Goal: Information Seeking & Learning: Learn about a topic

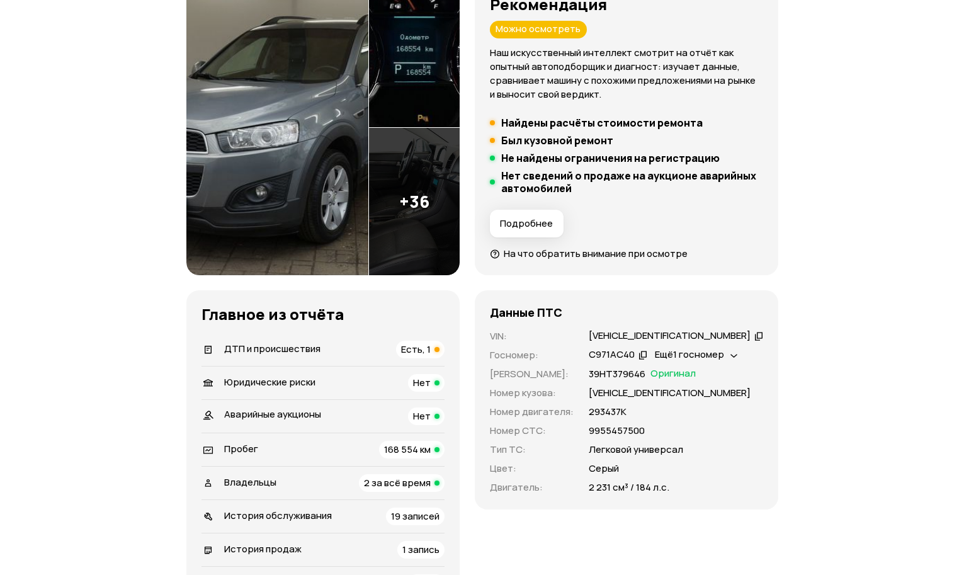
scroll to position [252, 0]
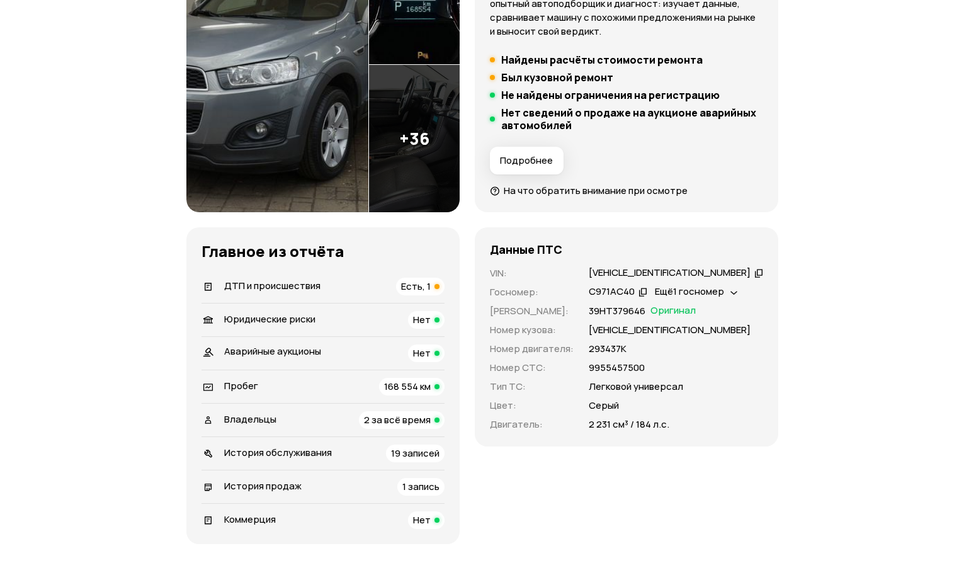
click at [372, 282] on div "ДТП и происшествия Есть, 1" at bounding box center [322, 287] width 243 height 18
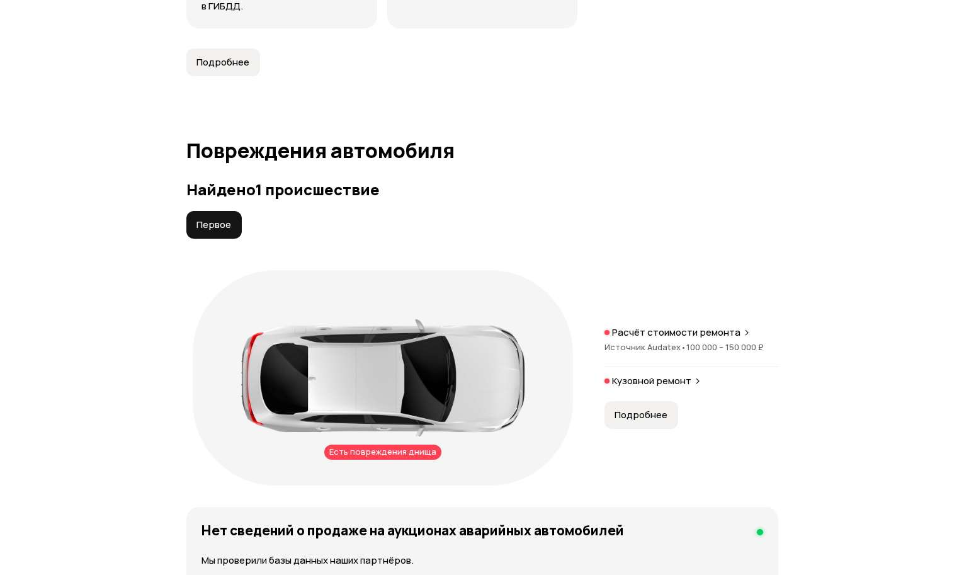
scroll to position [1423, 0]
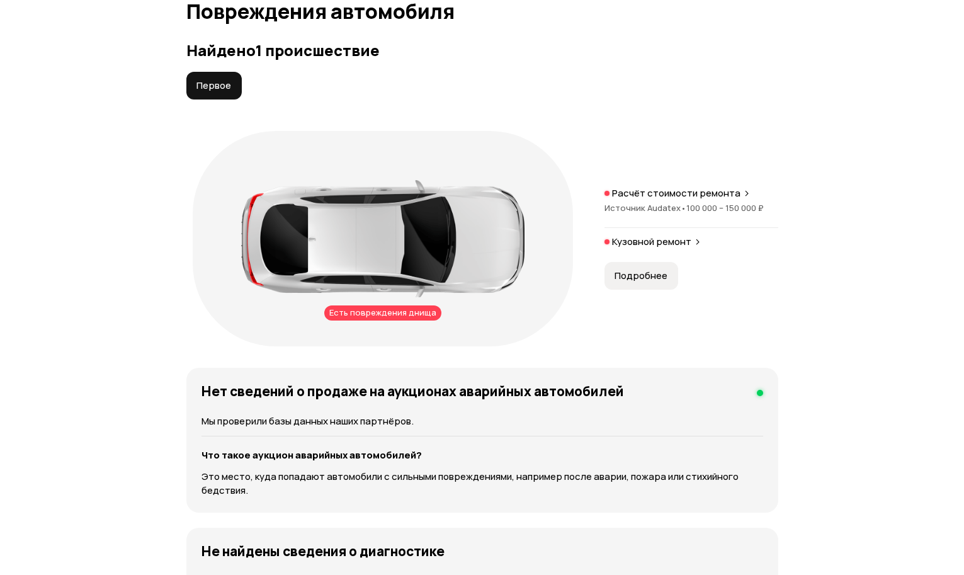
click at [640, 285] on button "Подробнее" at bounding box center [641, 276] width 74 height 28
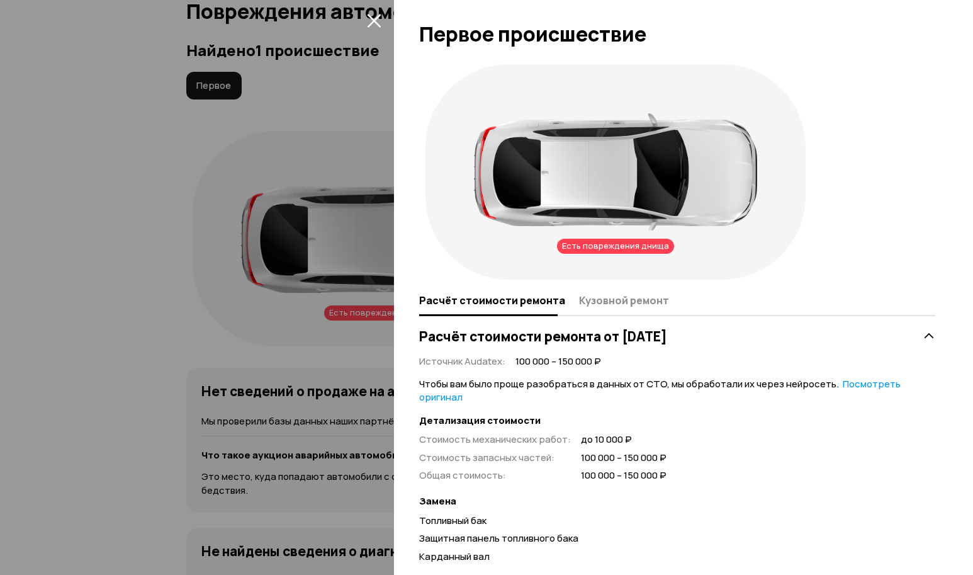
click at [105, 292] on div at bounding box center [486, 287] width 973 height 575
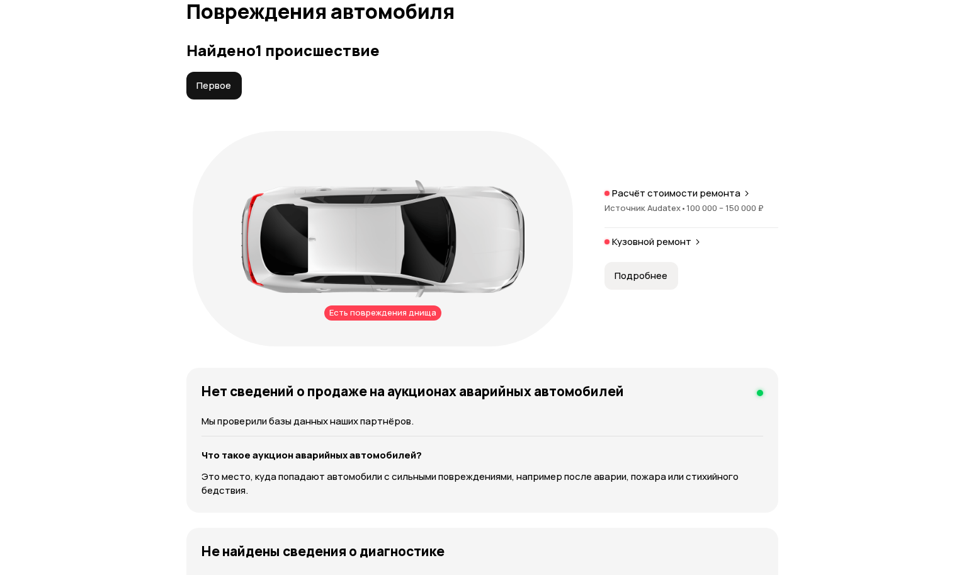
click at [646, 244] on p "Кузовной ремонт" at bounding box center [651, 241] width 79 height 13
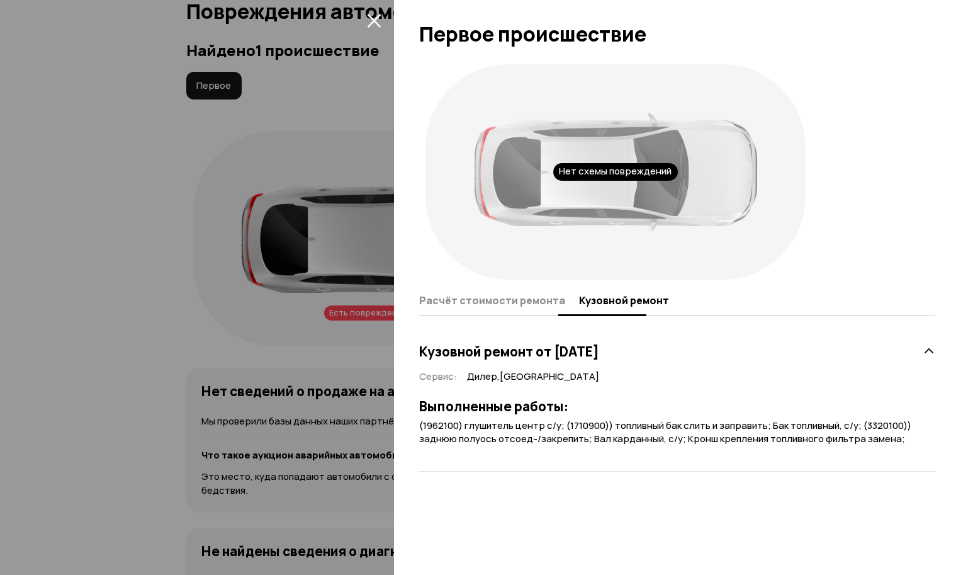
click at [539, 300] on span "Расчёт стоимости ремонта" at bounding box center [492, 300] width 146 height 13
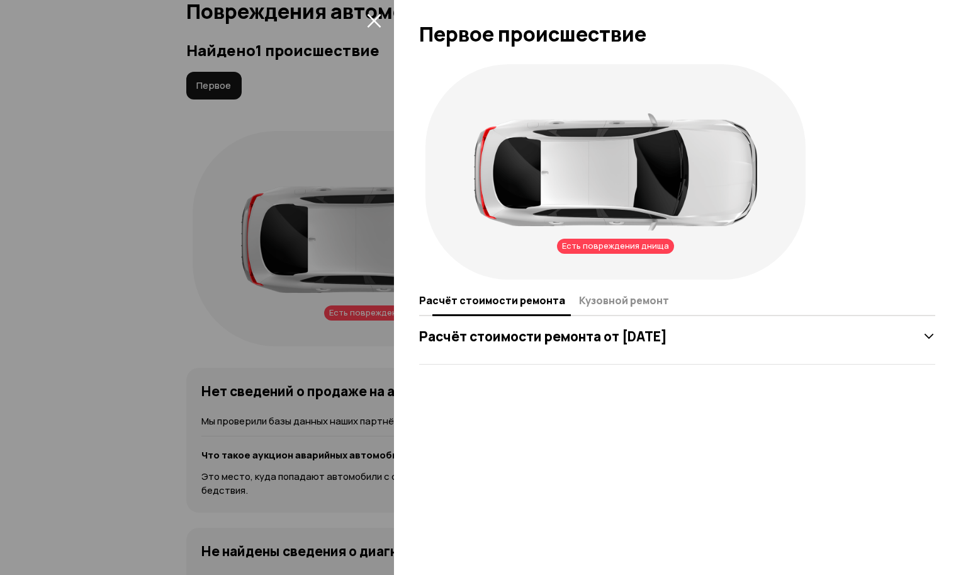
click at [634, 297] on span "Кузовной ремонт" at bounding box center [624, 300] width 90 height 13
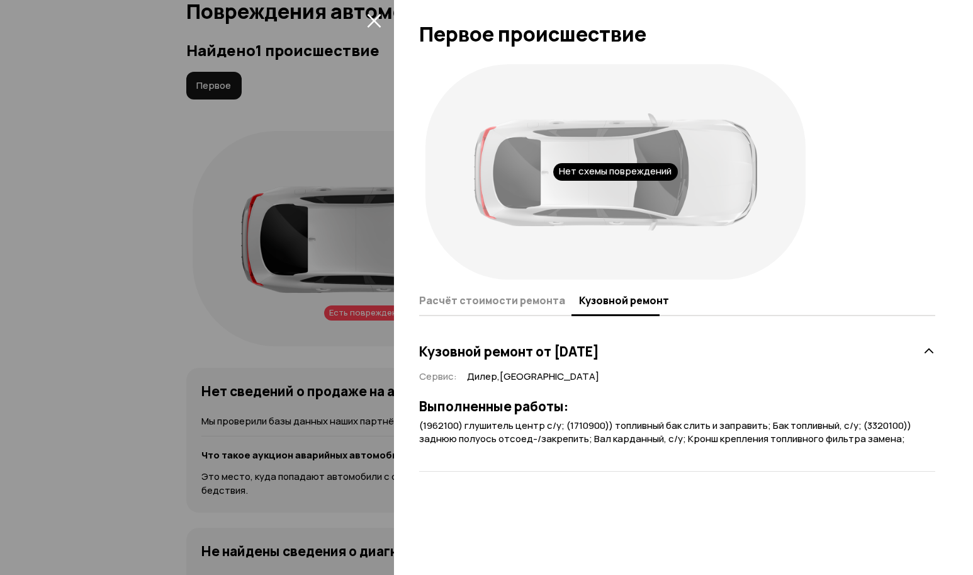
click at [98, 246] on div at bounding box center [486, 287] width 973 height 575
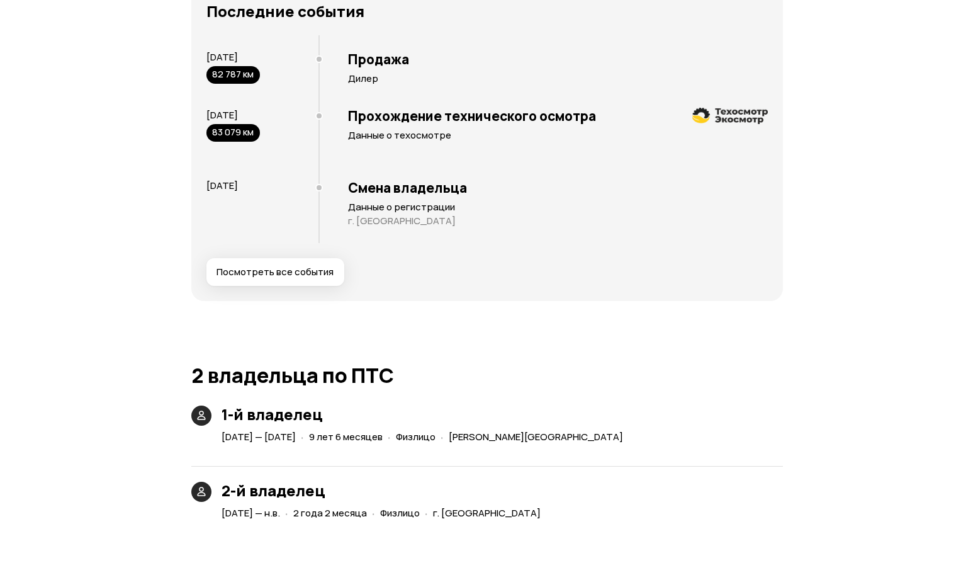
scroll to position [2430, 0]
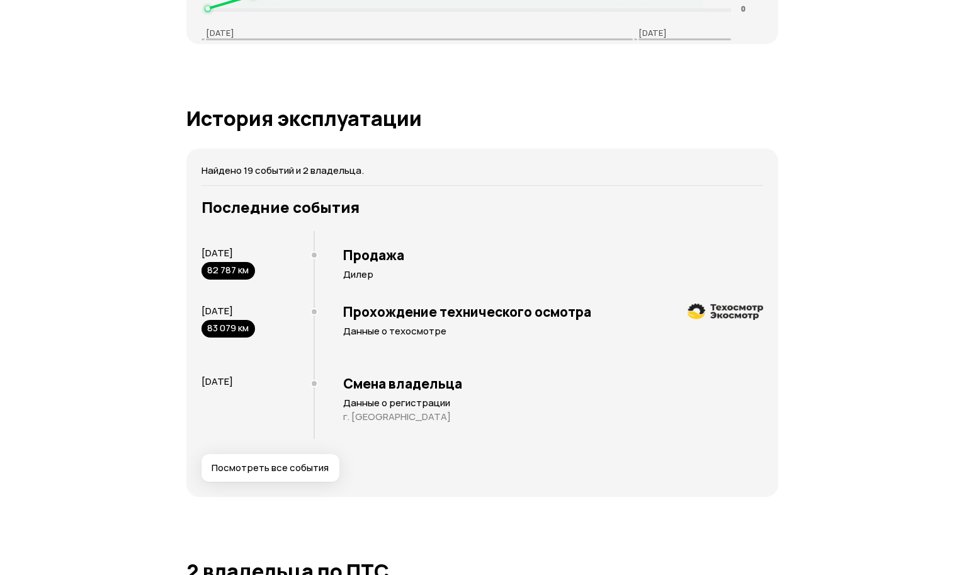
click at [242, 470] on span "Посмотреть все события" at bounding box center [269, 467] width 117 height 13
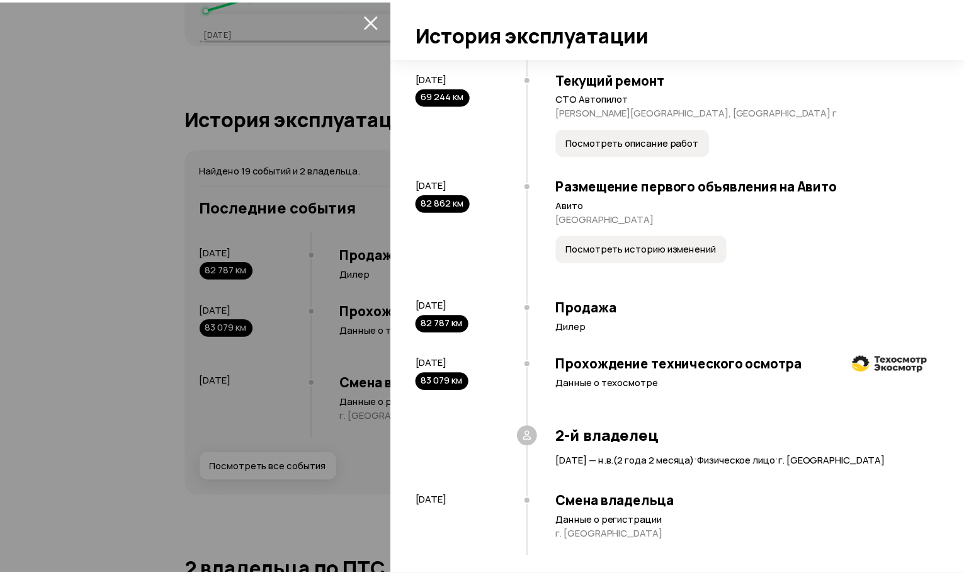
scroll to position [1297, 0]
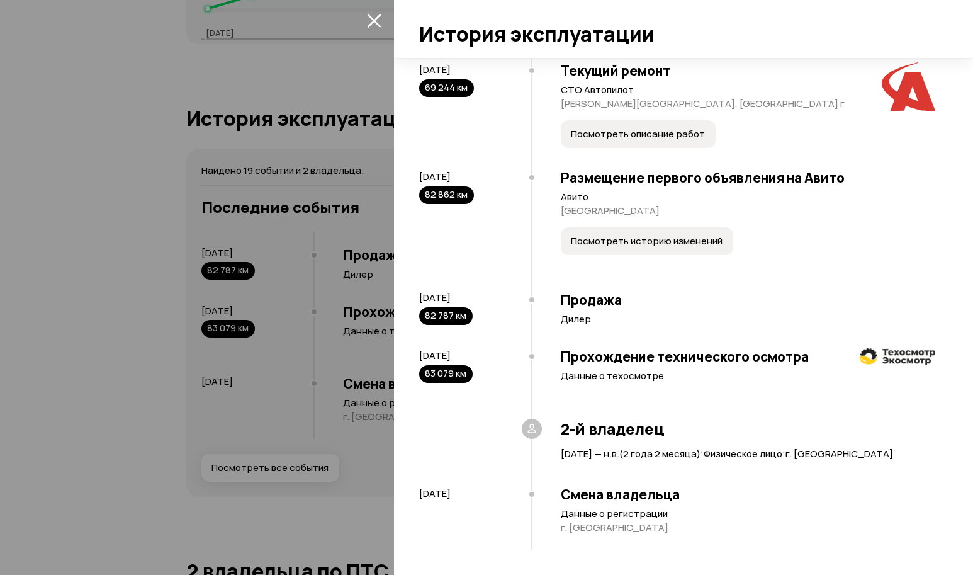
click at [98, 286] on div at bounding box center [486, 287] width 973 height 575
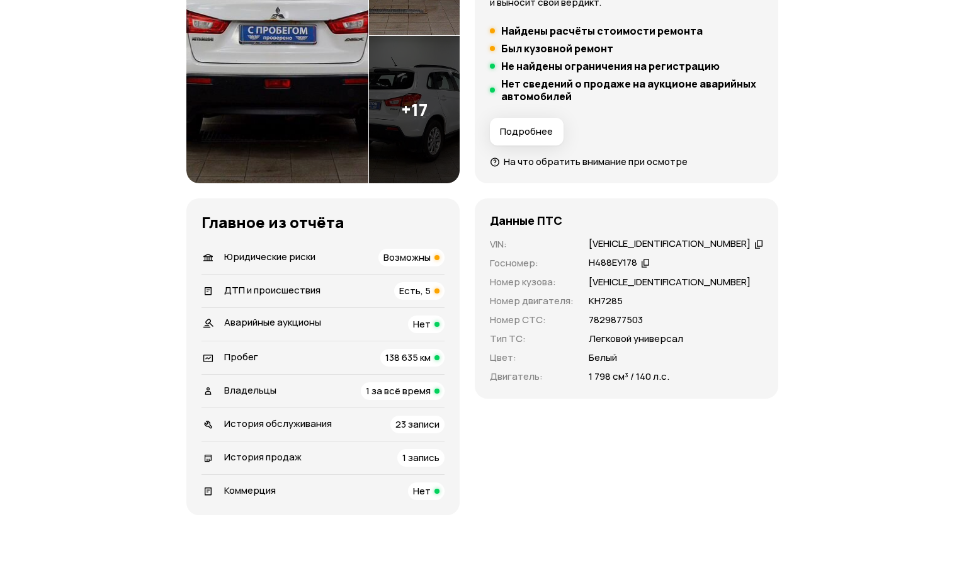
scroll to position [441, 0]
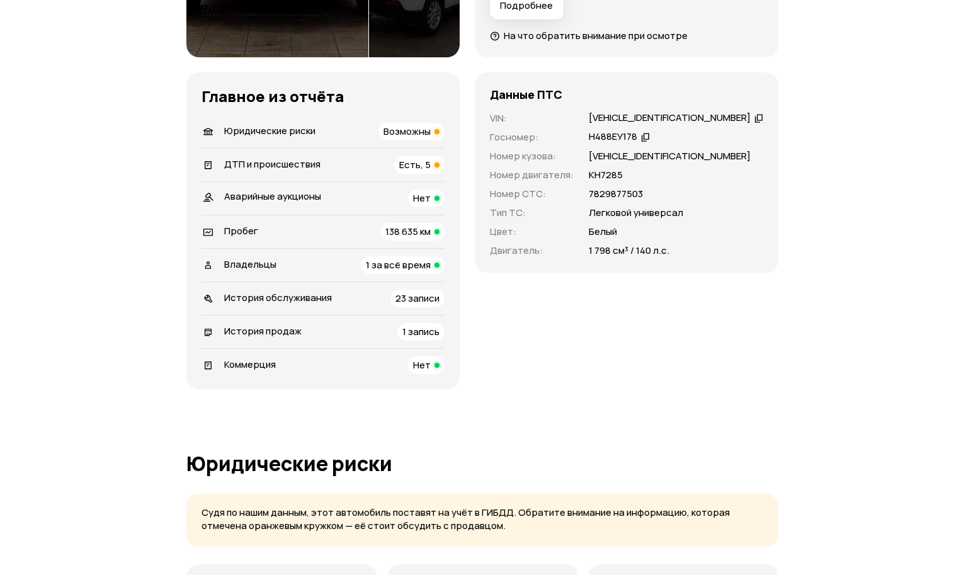
click at [323, 160] on div "ДТП и происшествия Есть, 5" at bounding box center [322, 165] width 243 height 18
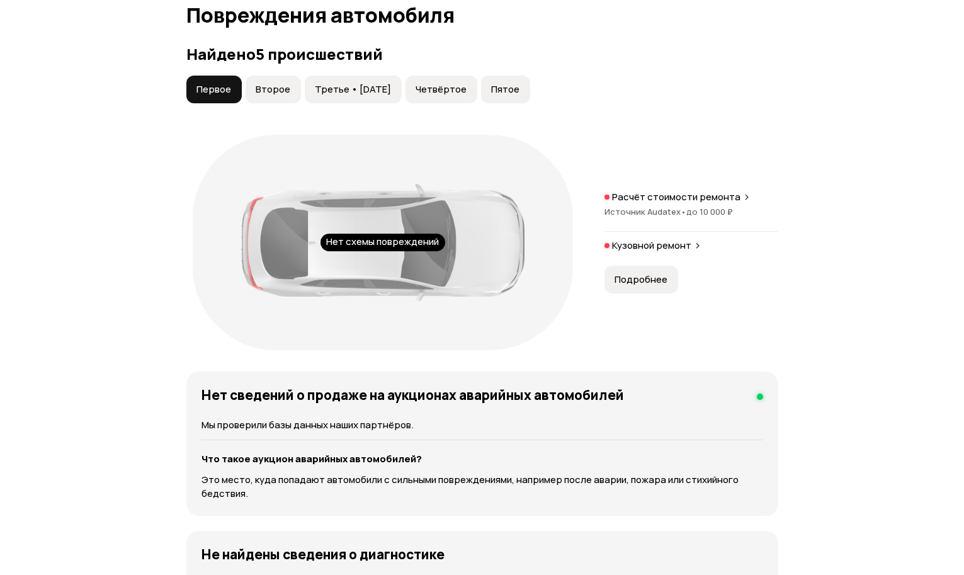
scroll to position [1512, 0]
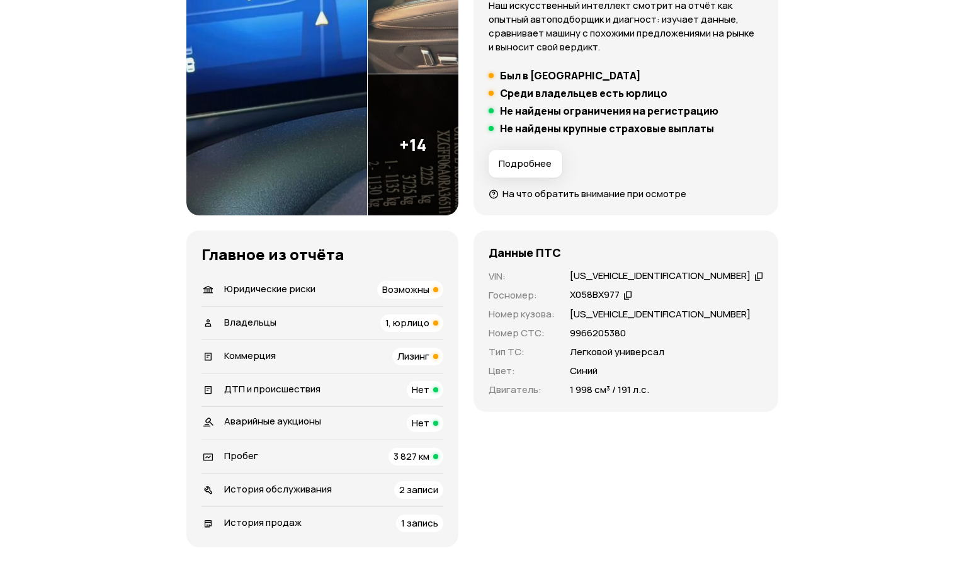
scroll to position [315, 0]
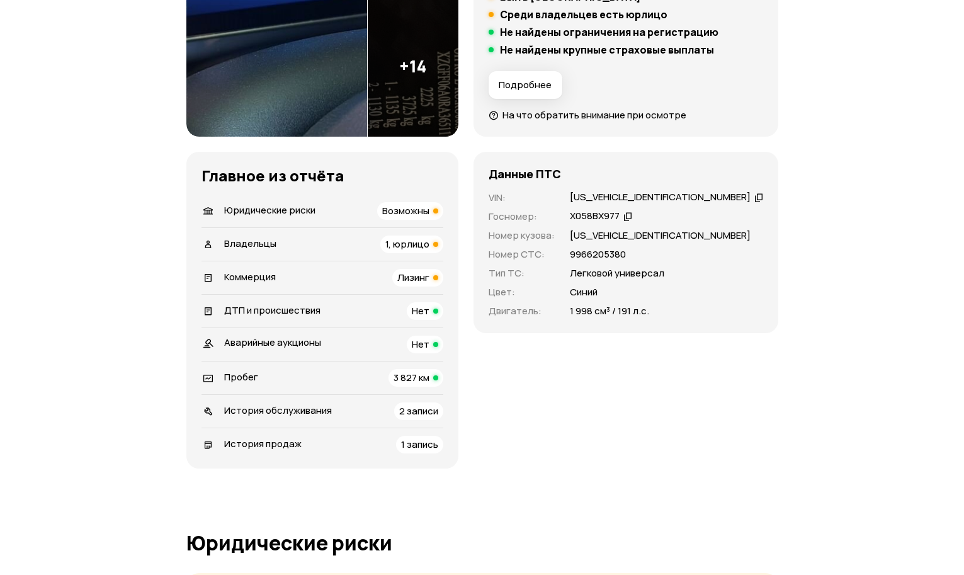
click at [330, 244] on div "Владельцы 1, юрлицо" at bounding box center [322, 244] width 242 height 18
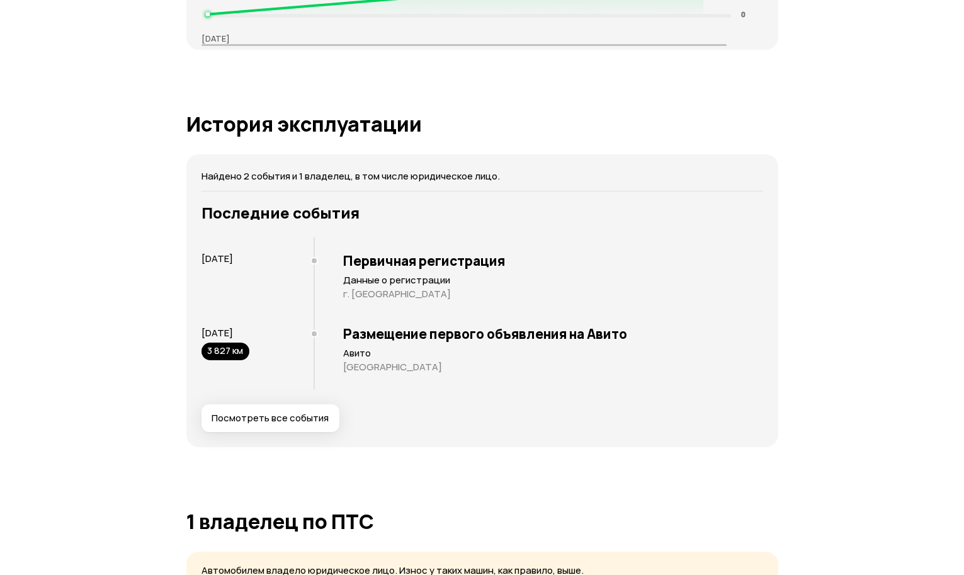
scroll to position [2179, 0]
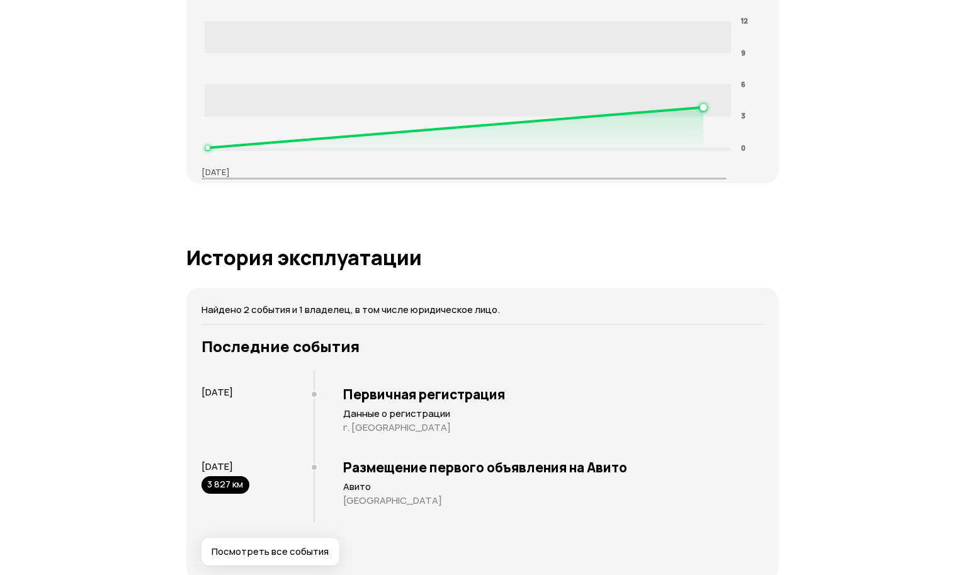
click at [274, 545] on span "Посмотреть все события" at bounding box center [269, 551] width 117 height 13
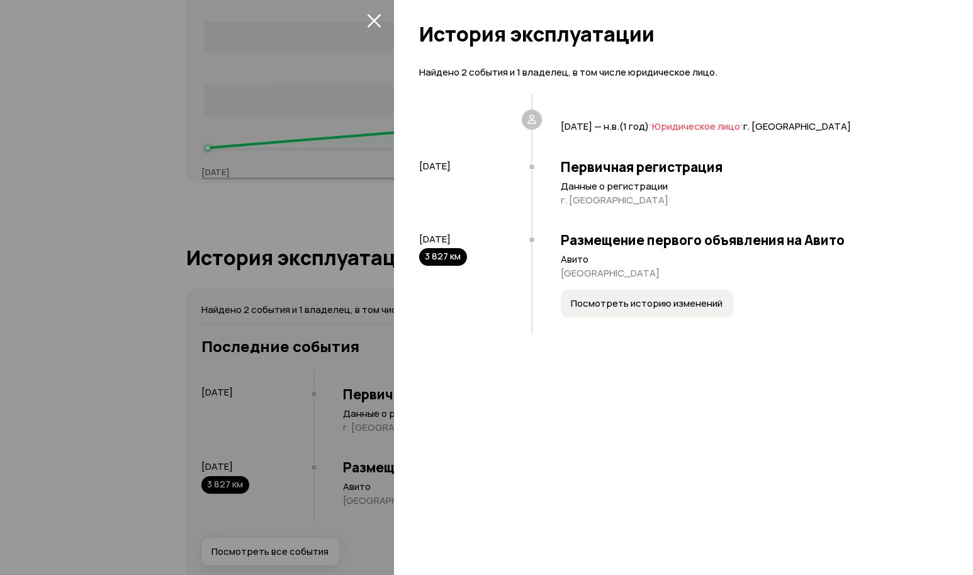
click at [72, 254] on div at bounding box center [486, 287] width 973 height 575
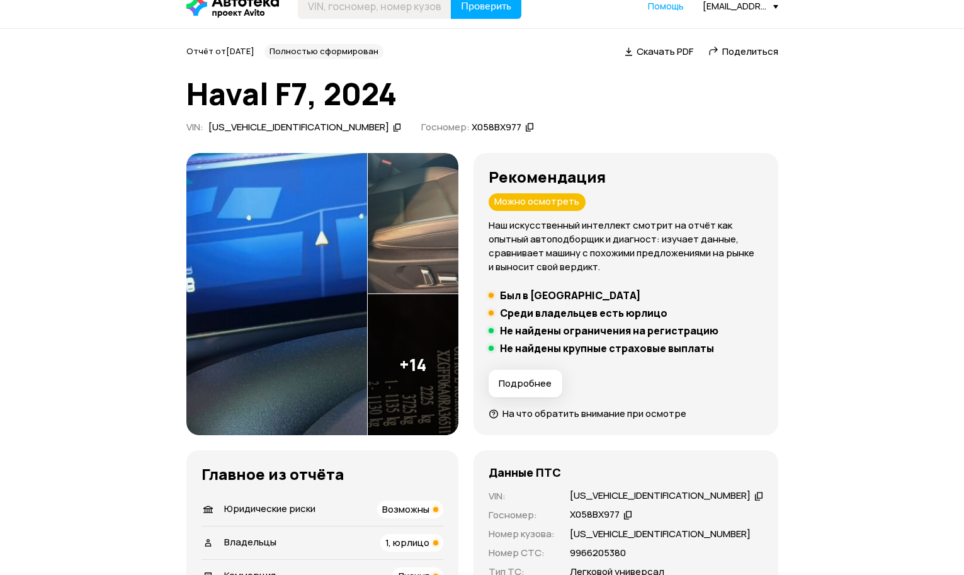
scroll to position [0, 0]
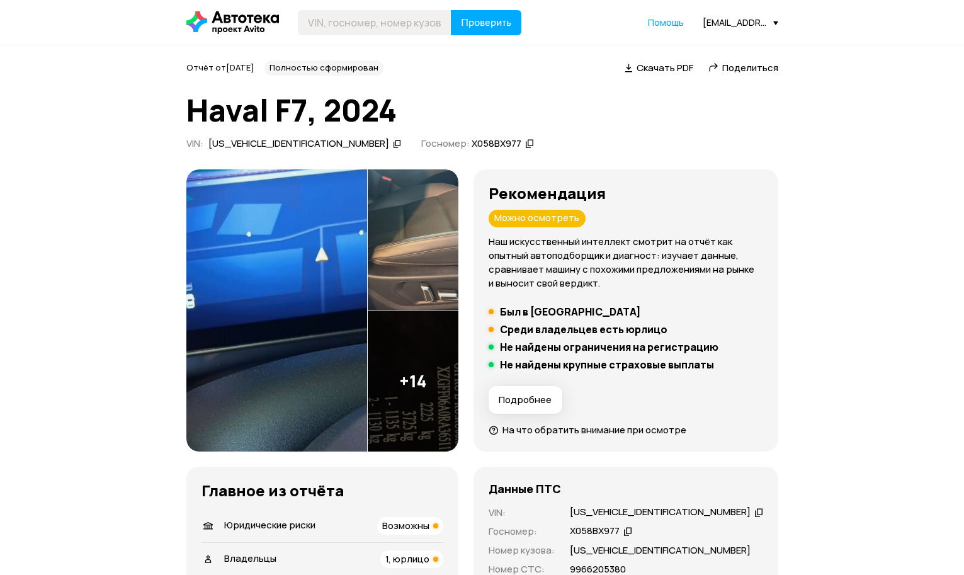
click at [753, 72] on span "Поделиться" at bounding box center [750, 67] width 56 height 13
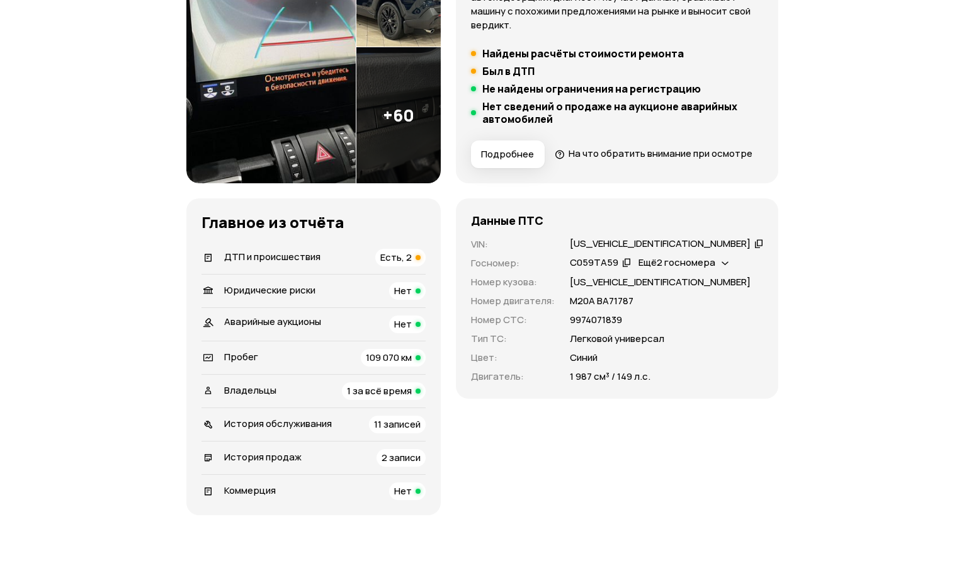
scroll to position [315, 0]
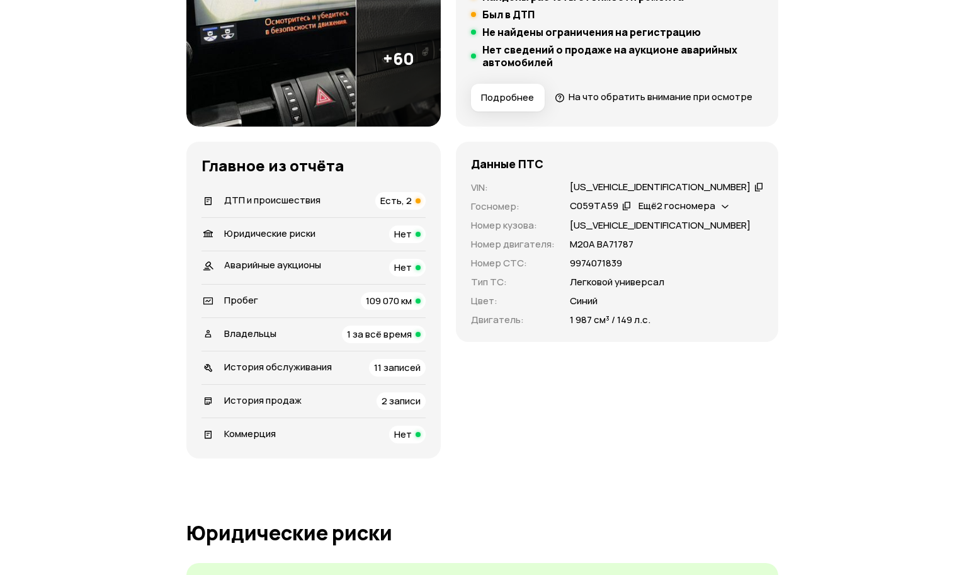
click at [303, 206] on span "ДТП и происшествия" at bounding box center [272, 199] width 96 height 13
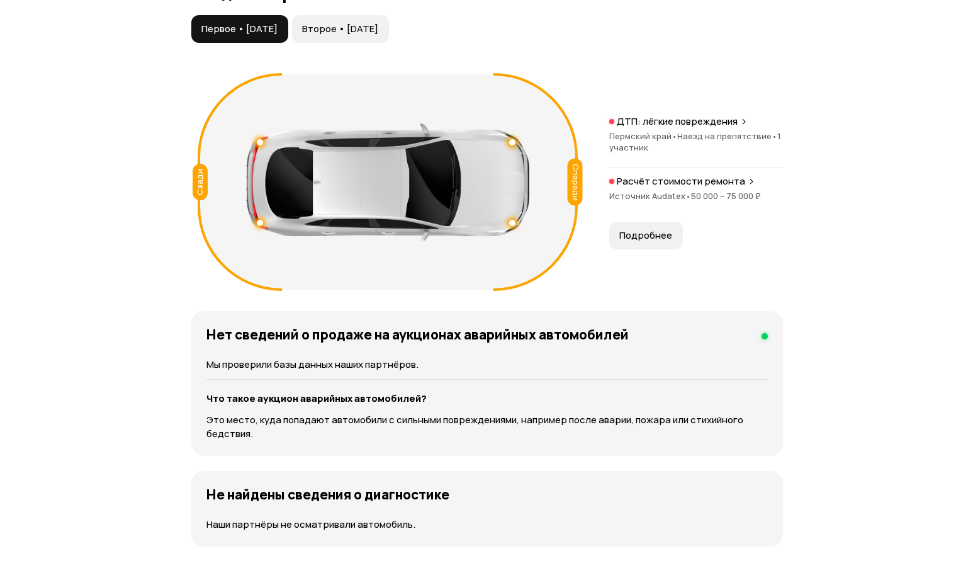
scroll to position [1486, 0]
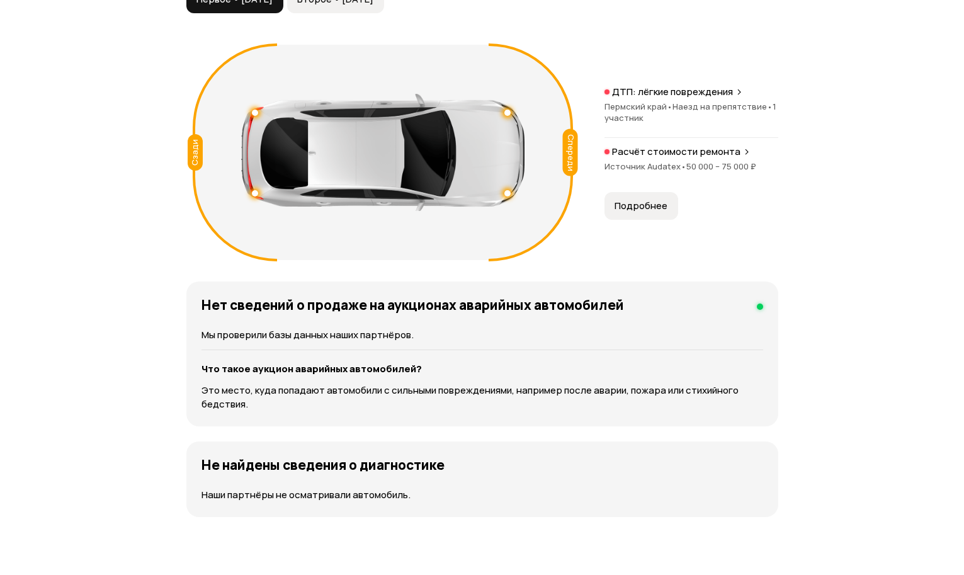
click at [636, 212] on span "Подробнее" at bounding box center [640, 206] width 53 height 13
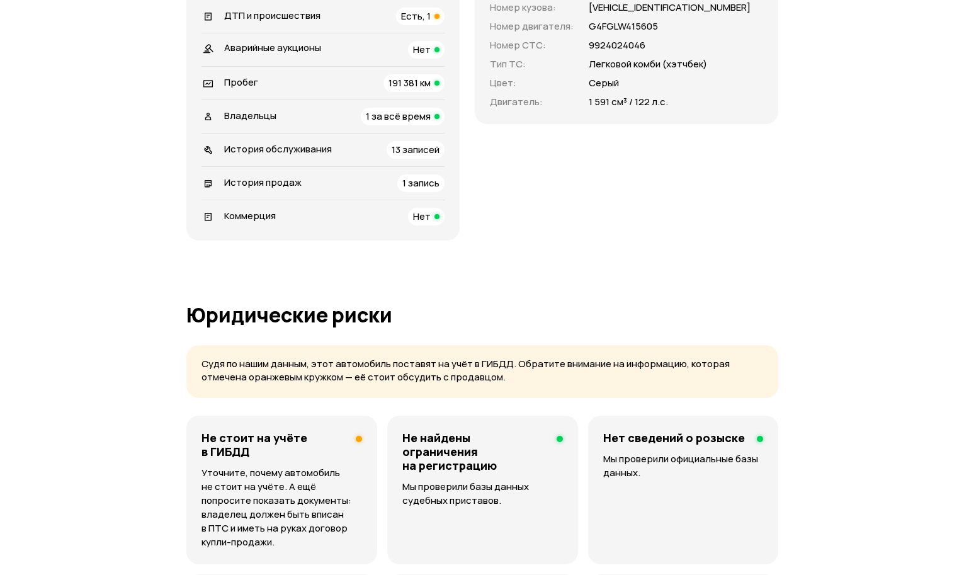
scroll to position [566, 0]
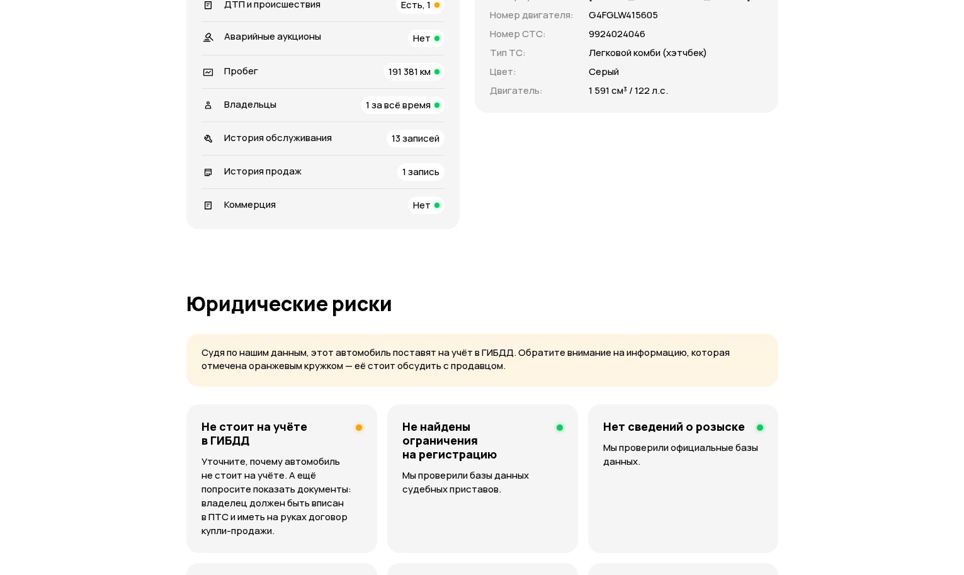
click at [297, 460] on p "Уточните, почему автомобиль не стоит на учёте. А ещё попросите показать докумен…" at bounding box center [281, 495] width 160 height 83
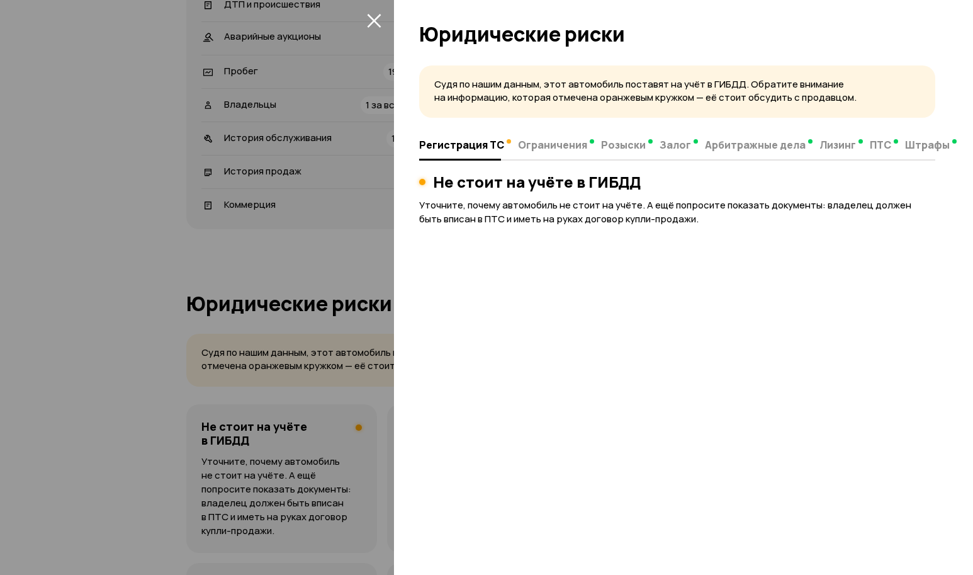
click at [539, 159] on div at bounding box center [677, 159] width 516 height 1
click at [374, 29] on button "закрыть" at bounding box center [374, 20] width 20 height 20
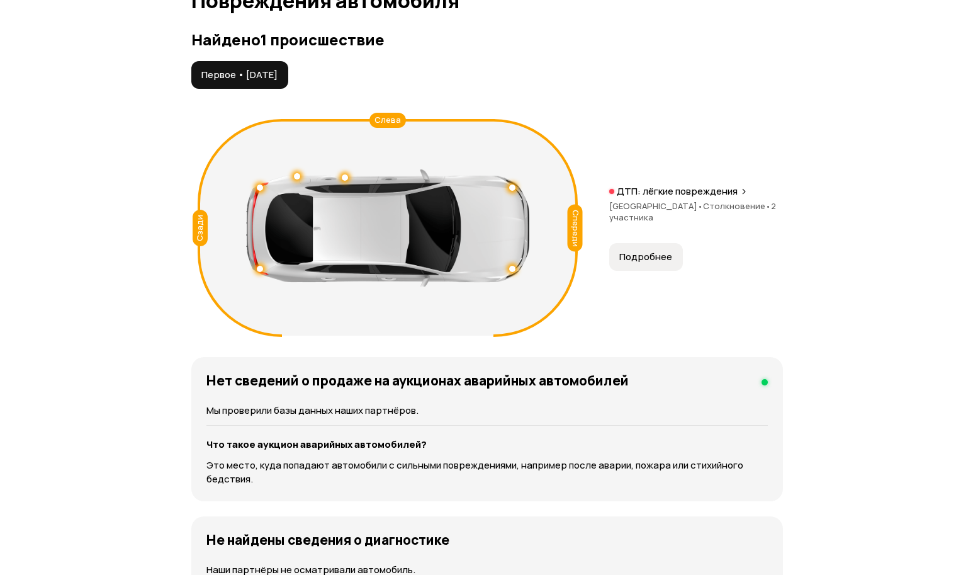
scroll to position [1573, 0]
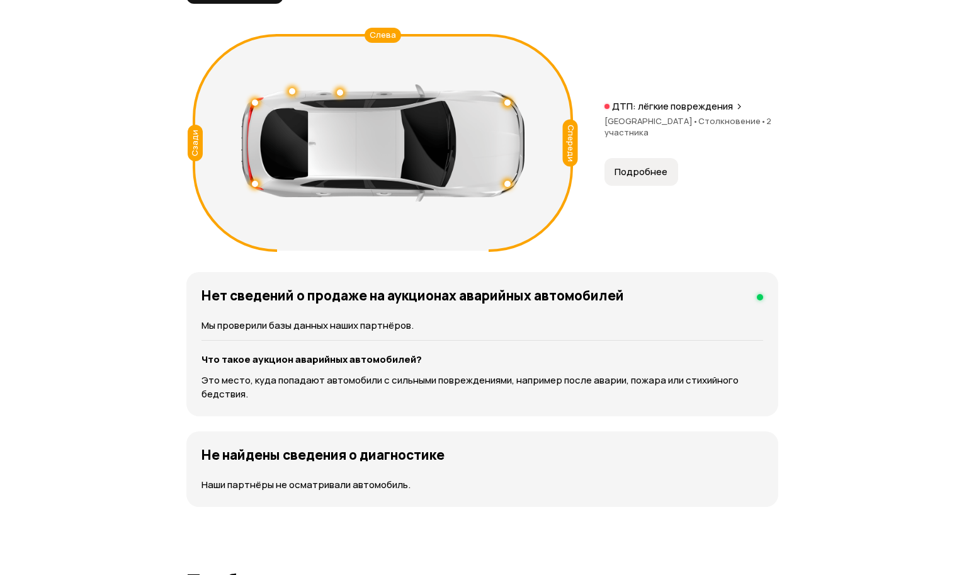
click at [643, 158] on button "Подробнее" at bounding box center [641, 172] width 74 height 28
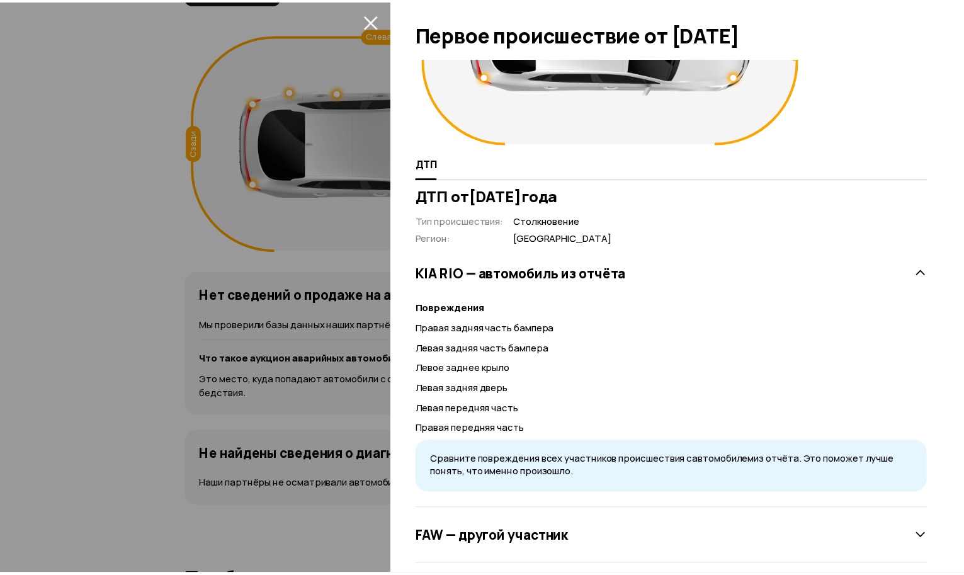
scroll to position [152, 0]
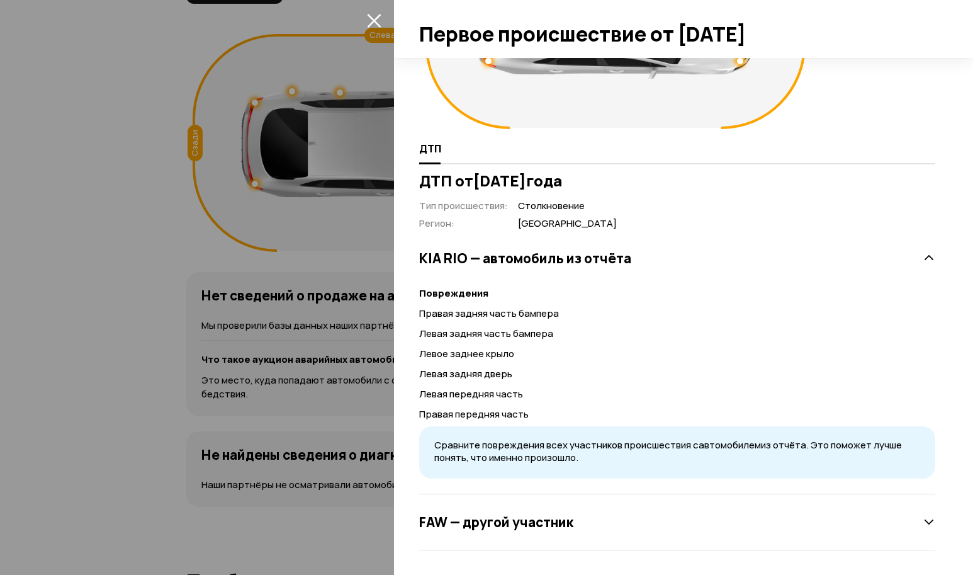
drag, startPoint x: 102, startPoint y: 212, endPoint x: 106, endPoint y: 206, distance: 7.2
click at [101, 211] on div at bounding box center [486, 287] width 973 height 575
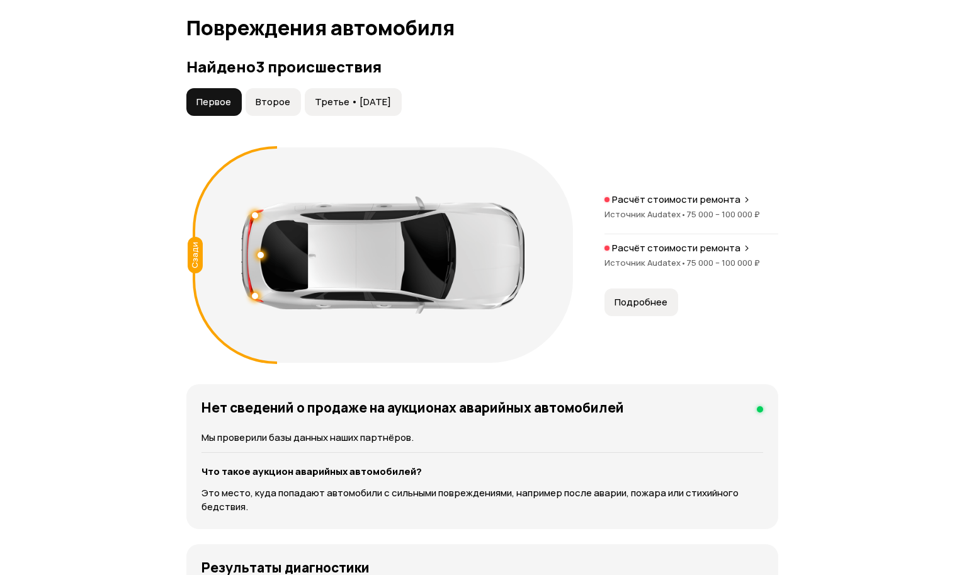
scroll to position [1385, 0]
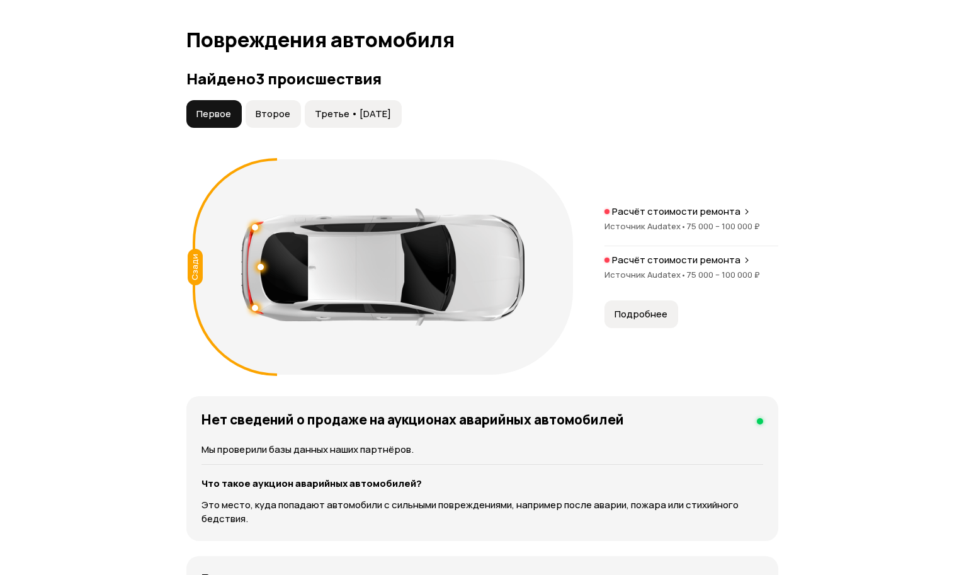
click at [651, 320] on span "Подробнее" at bounding box center [640, 314] width 53 height 13
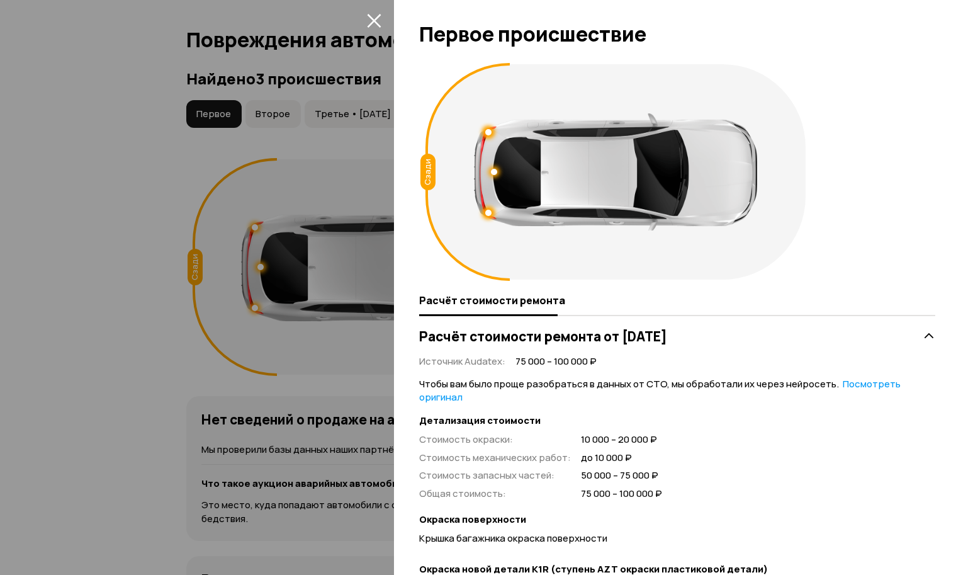
drag, startPoint x: 389, startPoint y: 43, endPoint x: 384, endPoint y: 38, distance: 6.7
click at [389, 42] on div at bounding box center [486, 287] width 973 height 575
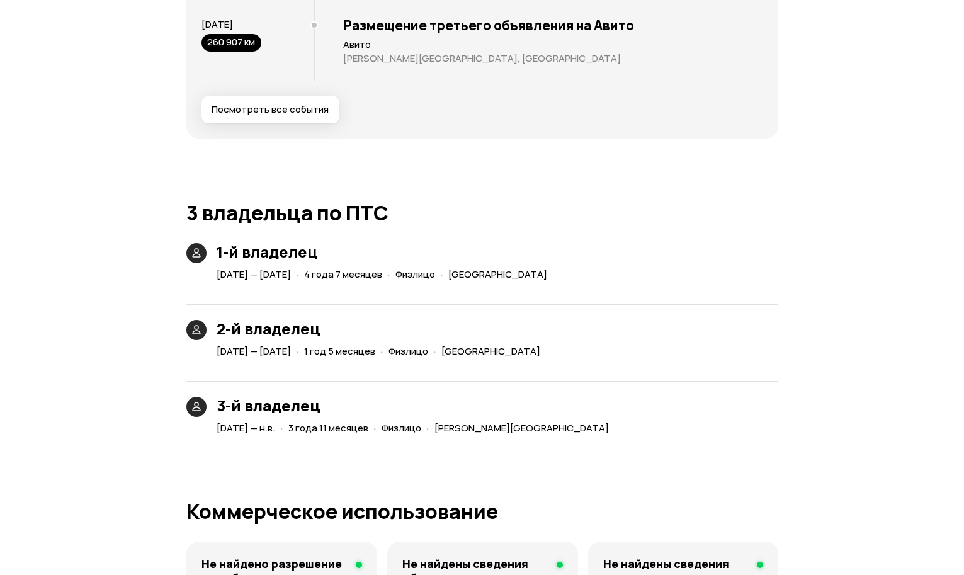
scroll to position [2769, 0]
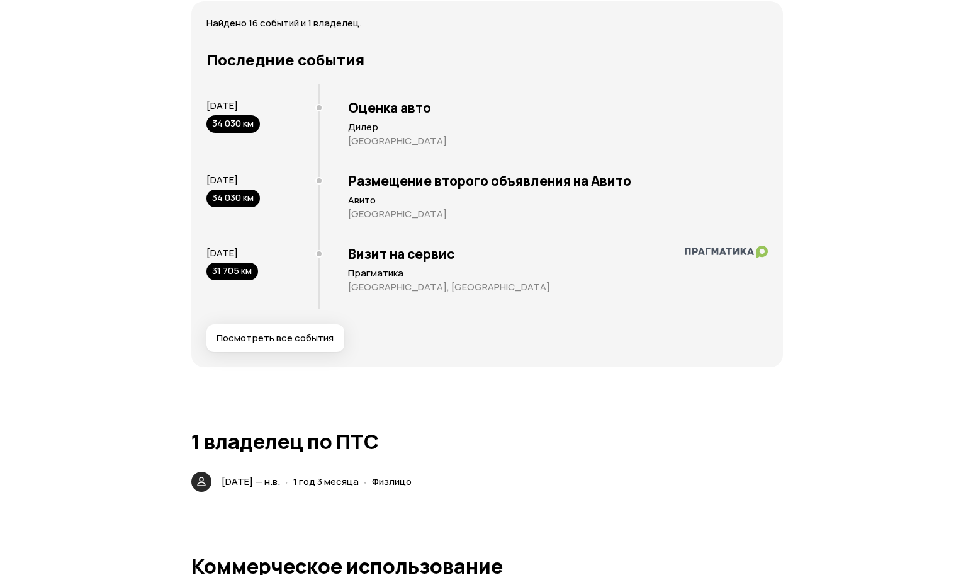
scroll to position [2454, 0]
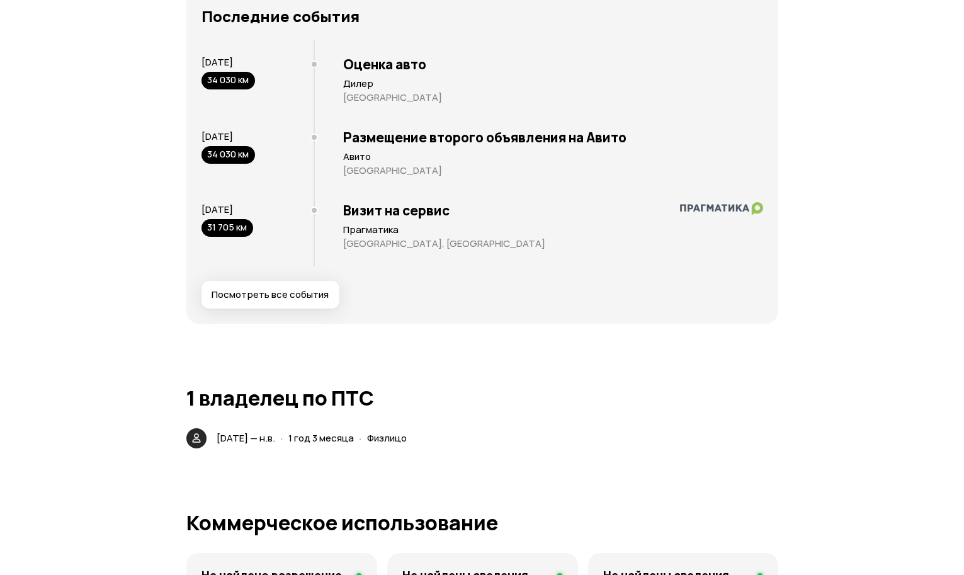
click at [323, 298] on span "Посмотреть все события" at bounding box center [269, 294] width 117 height 13
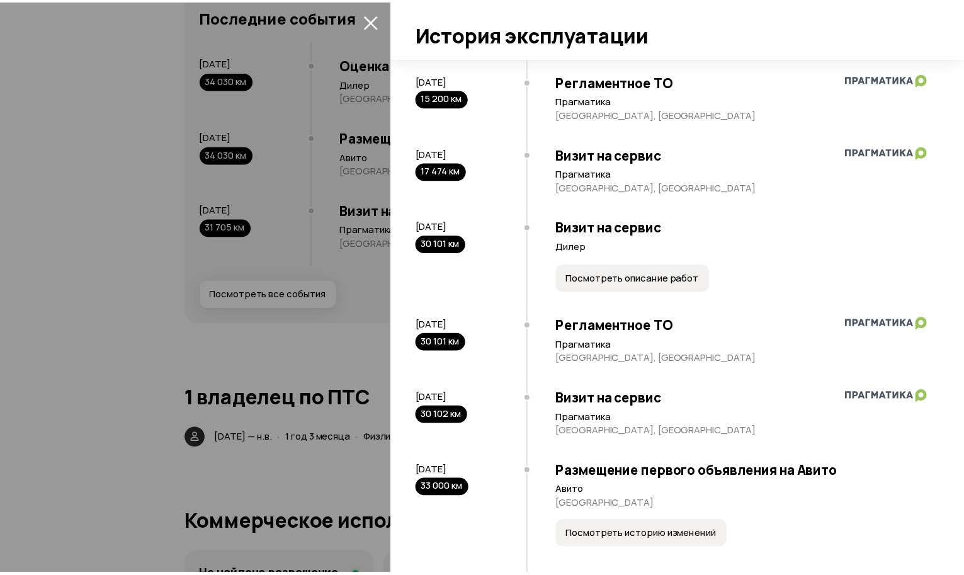
scroll to position [629, 0]
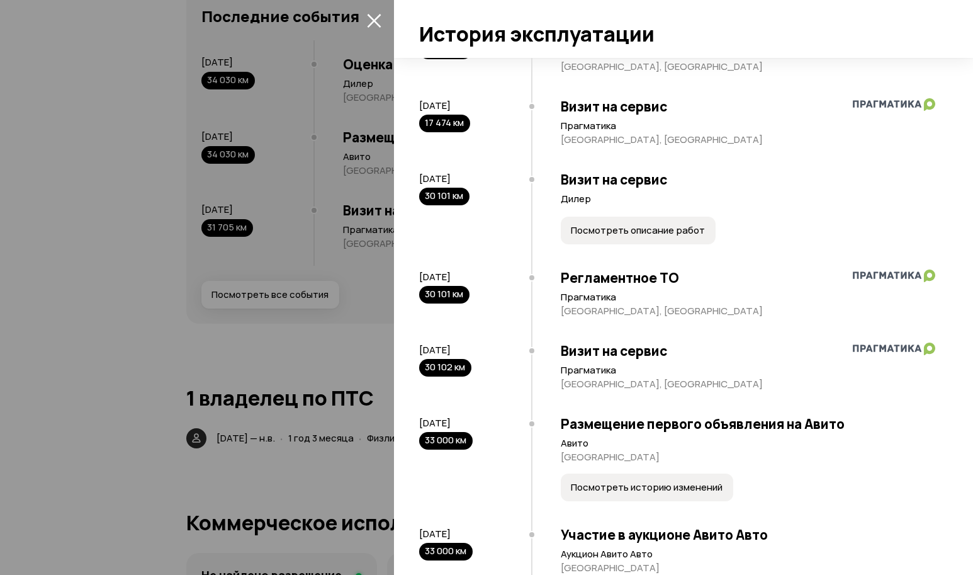
click at [287, 358] on div at bounding box center [486, 287] width 973 height 575
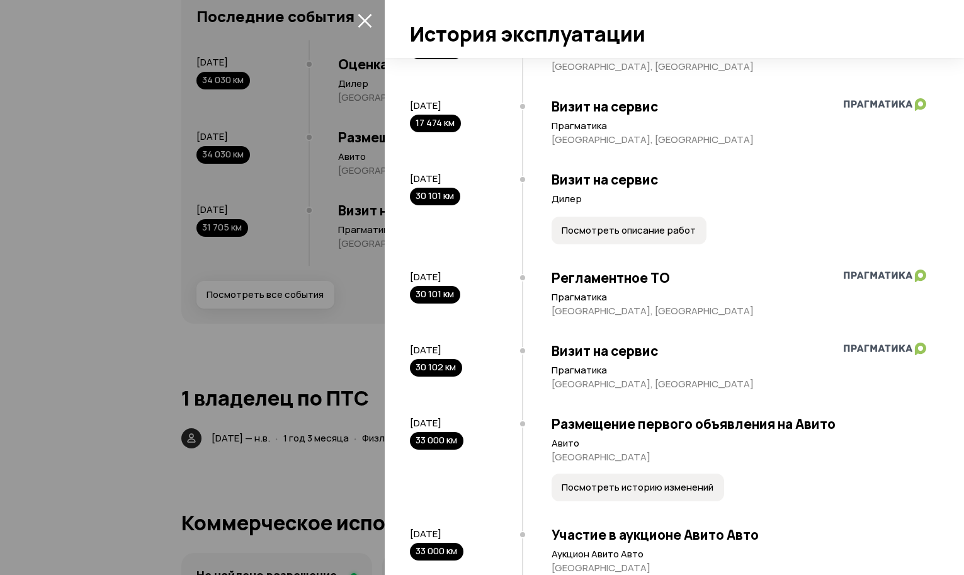
click at [287, 357] on div at bounding box center [482, 287] width 964 height 575
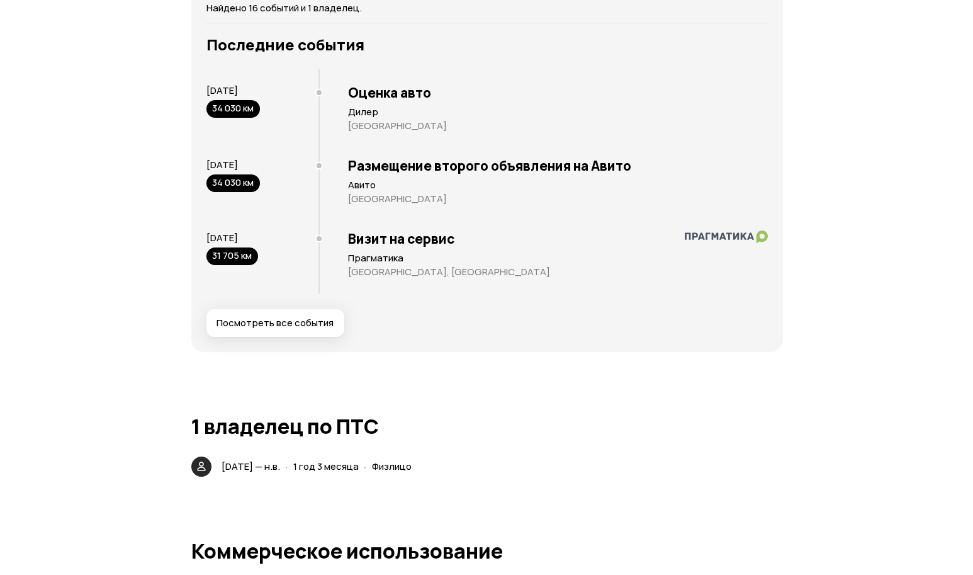
scroll to position [2454, 0]
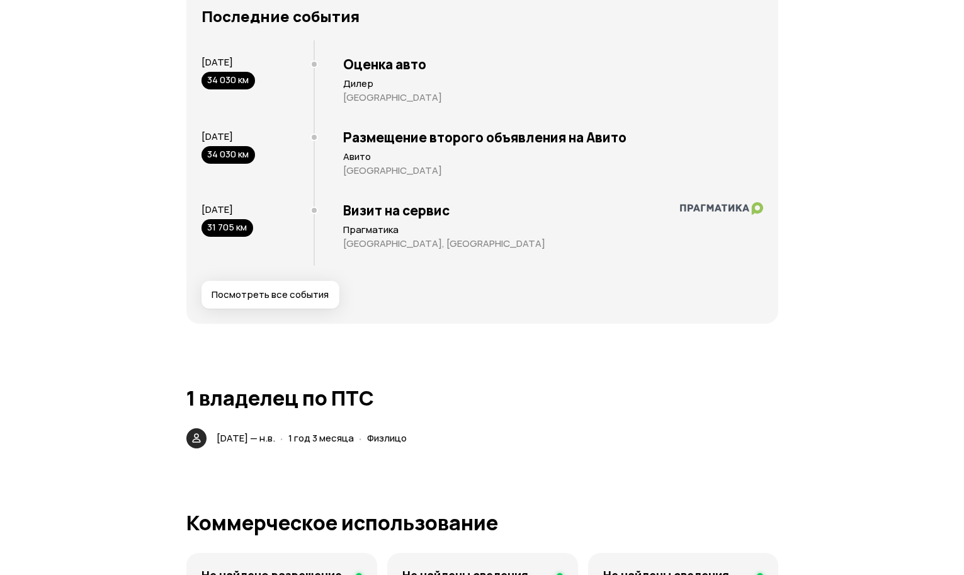
click at [230, 293] on span "Посмотреть все события" at bounding box center [269, 294] width 117 height 13
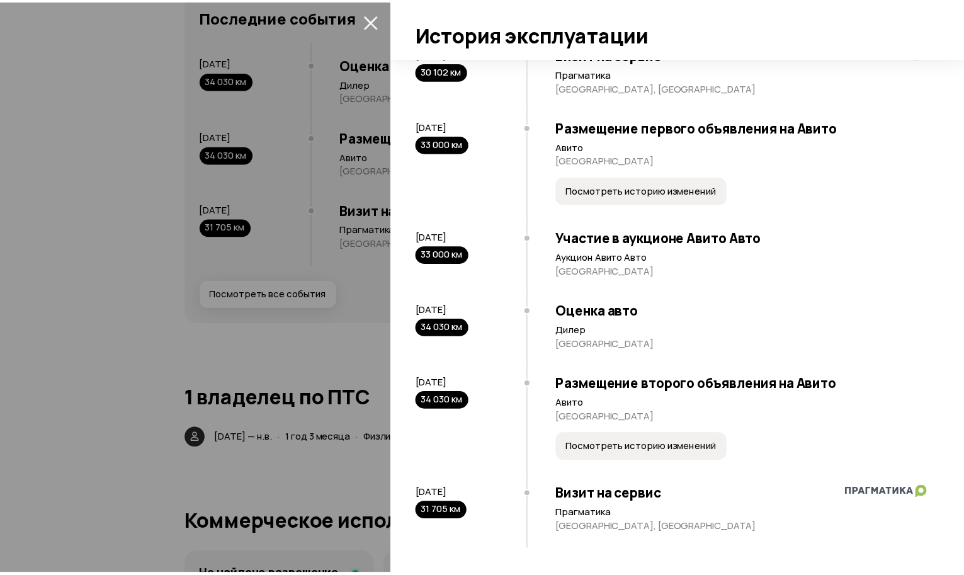
scroll to position [863, 0]
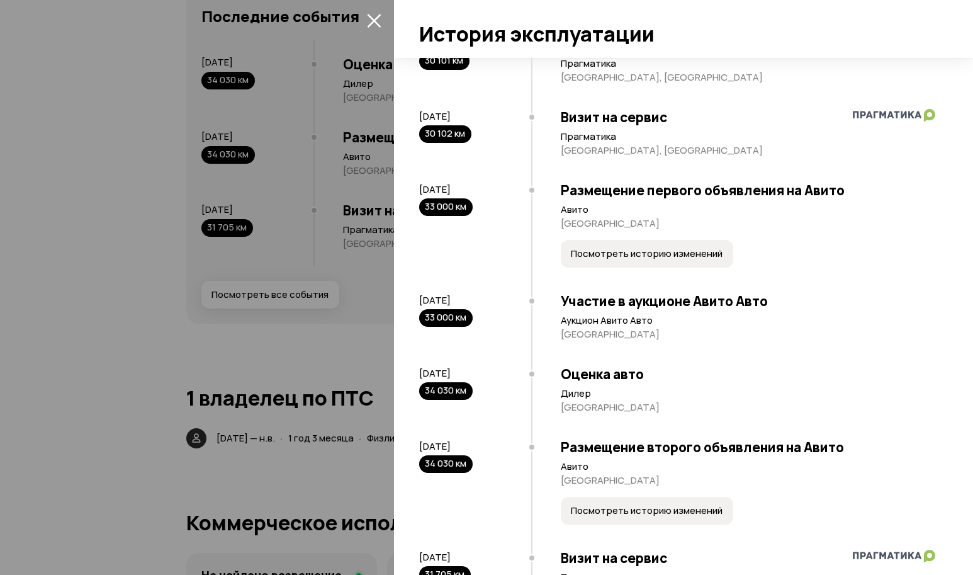
click at [71, 361] on div at bounding box center [486, 287] width 973 height 575
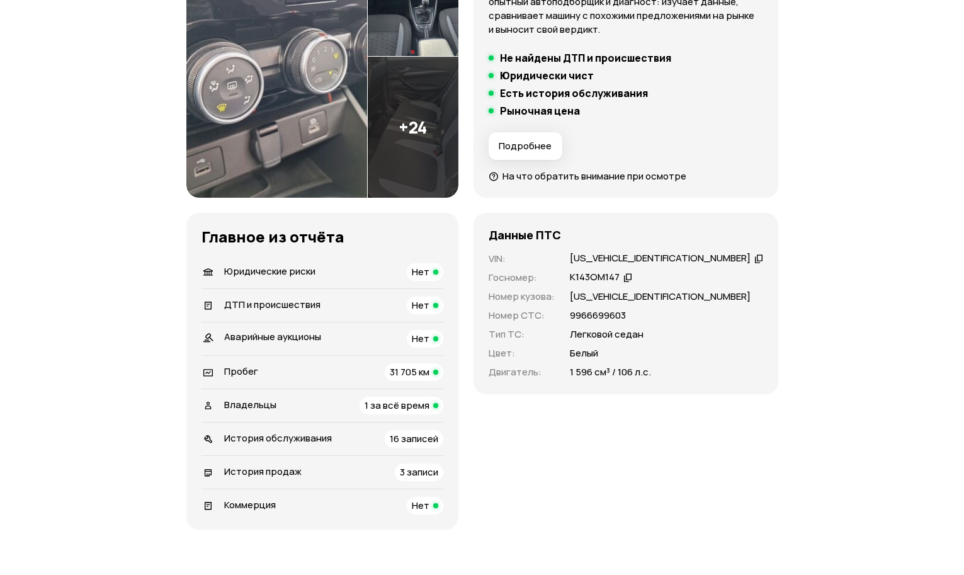
scroll to position [0, 0]
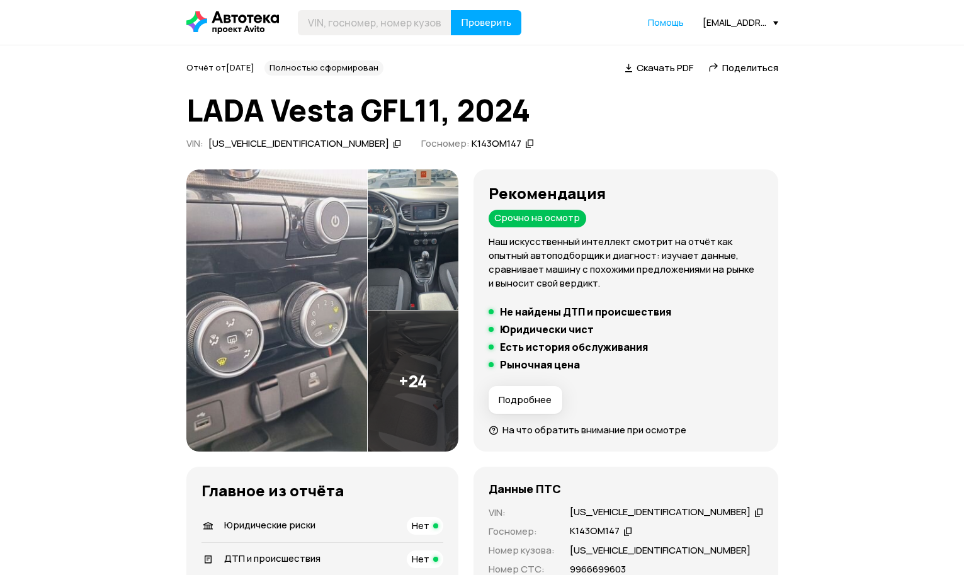
click at [750, 70] on span "Поделиться" at bounding box center [750, 67] width 56 height 13
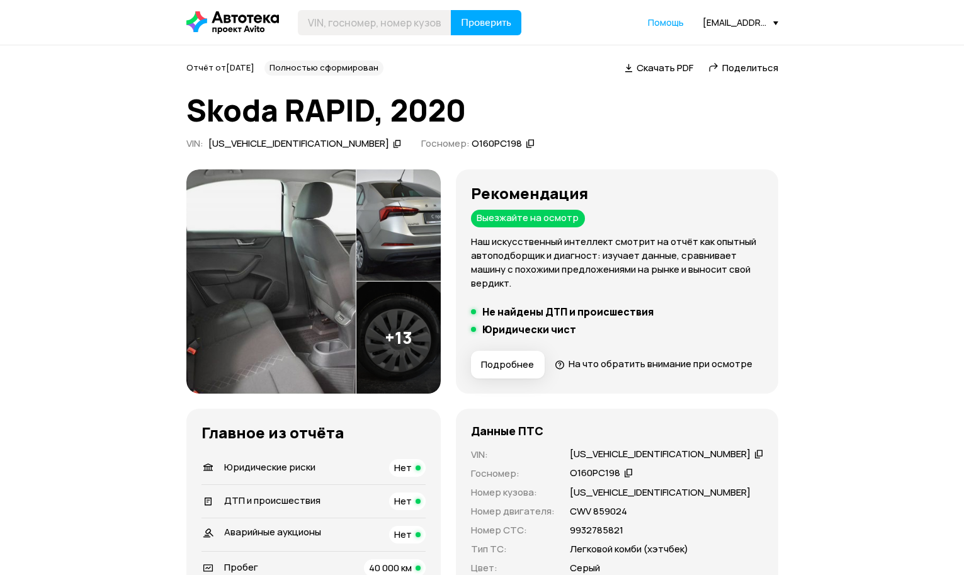
click at [756, 67] on span "Поделиться" at bounding box center [750, 67] width 56 height 13
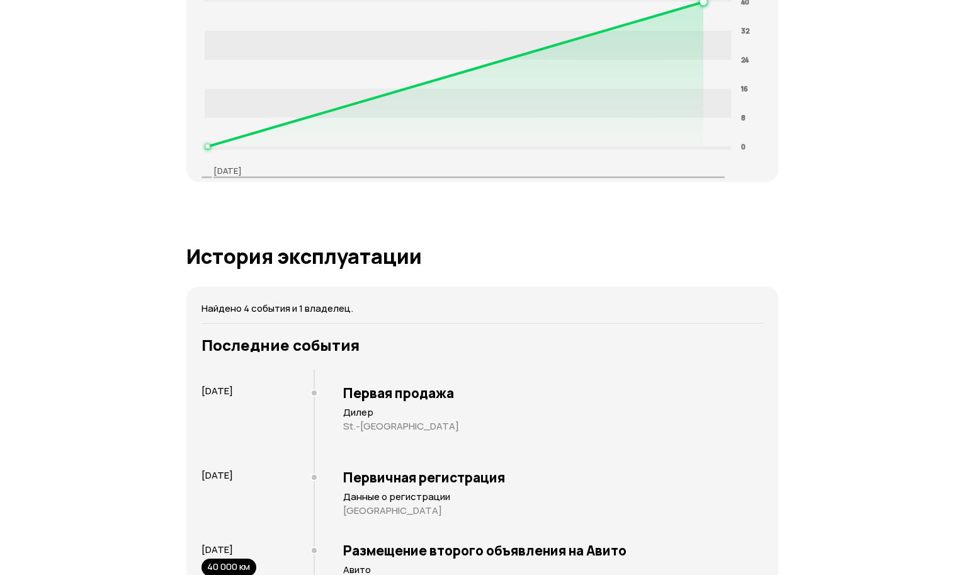
scroll to position [2266, 0]
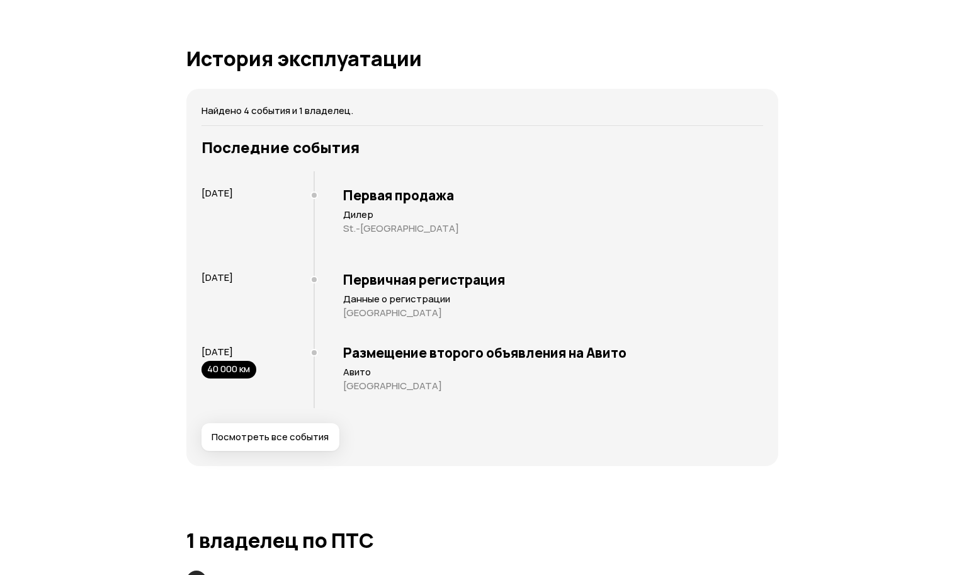
click at [288, 443] on span "Посмотреть все события" at bounding box center [269, 436] width 117 height 13
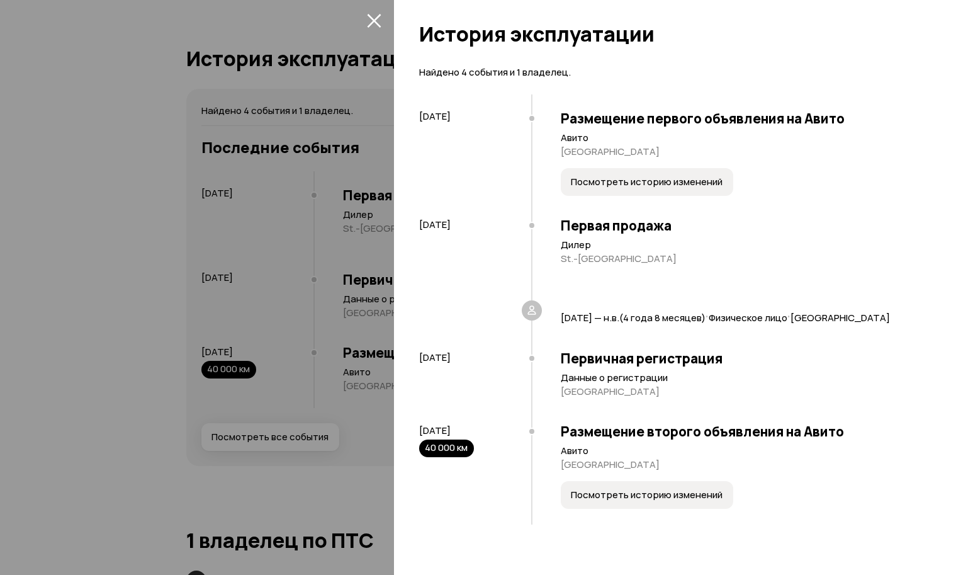
click at [102, 474] on div at bounding box center [486, 287] width 973 height 575
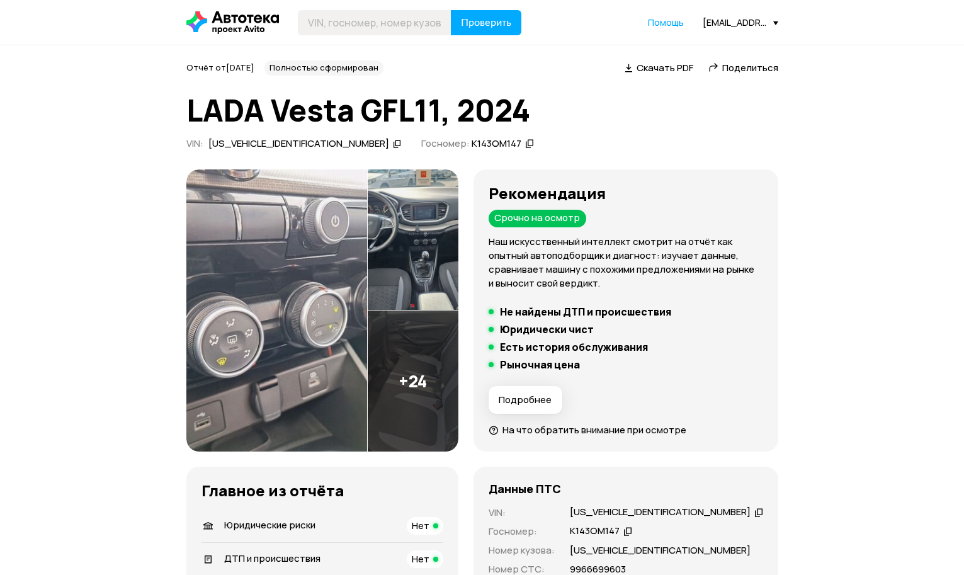
drag, startPoint x: 746, startPoint y: 65, endPoint x: 677, endPoint y: 44, distance: 71.9
click at [746, 66] on span "Поделиться" at bounding box center [750, 67] width 56 height 13
